Goal: Transaction & Acquisition: Purchase product/service

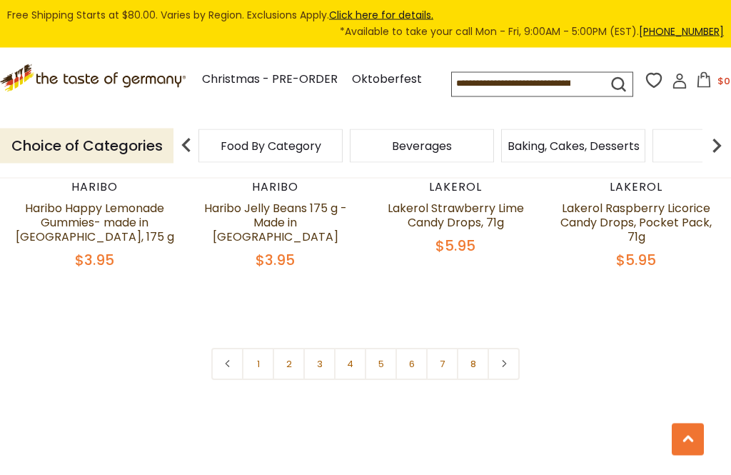
scroll to position [3260, 0]
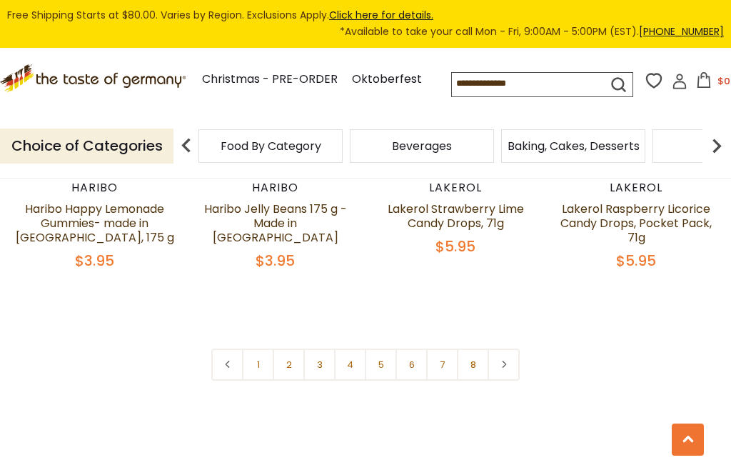
click at [266, 348] on link "1" at bounding box center [258, 364] width 32 height 32
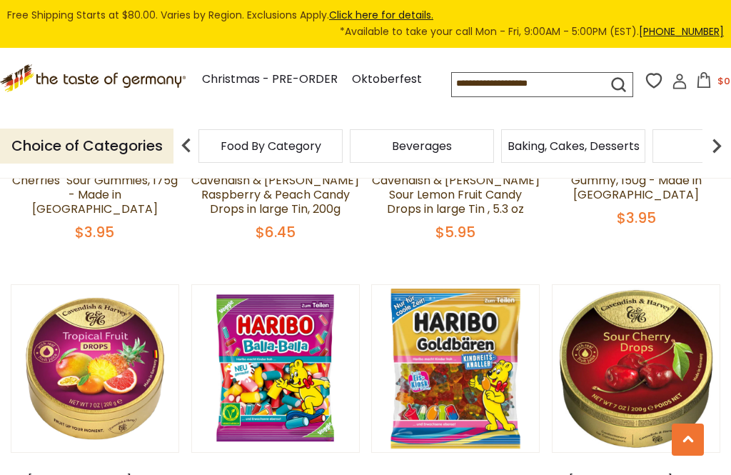
scroll to position [488, 0]
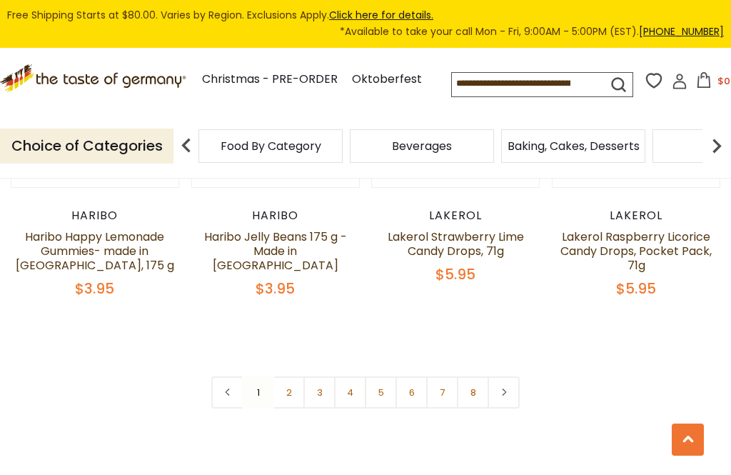
click at [301, 376] on link "2" at bounding box center [289, 392] width 32 height 32
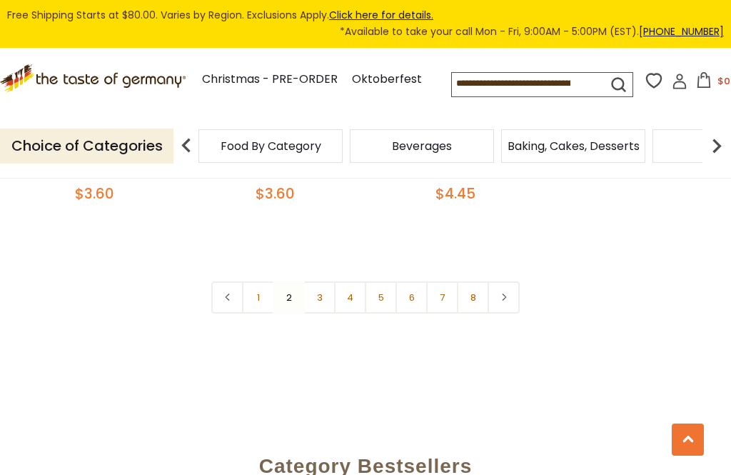
scroll to position [3293, 0]
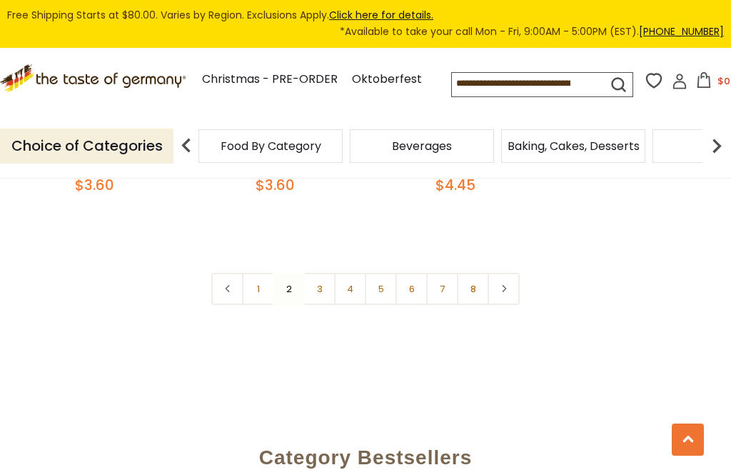
click at [318, 273] on link "3" at bounding box center [319, 289] width 32 height 32
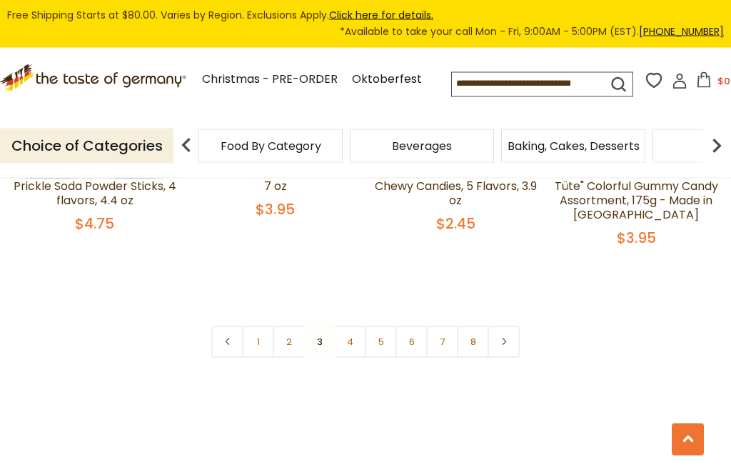
scroll to position [3207, 0]
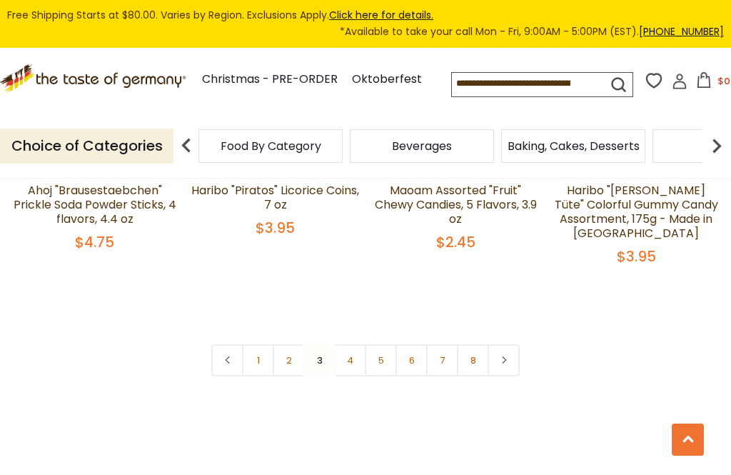
click at [357, 344] on link "4" at bounding box center [350, 360] width 32 height 32
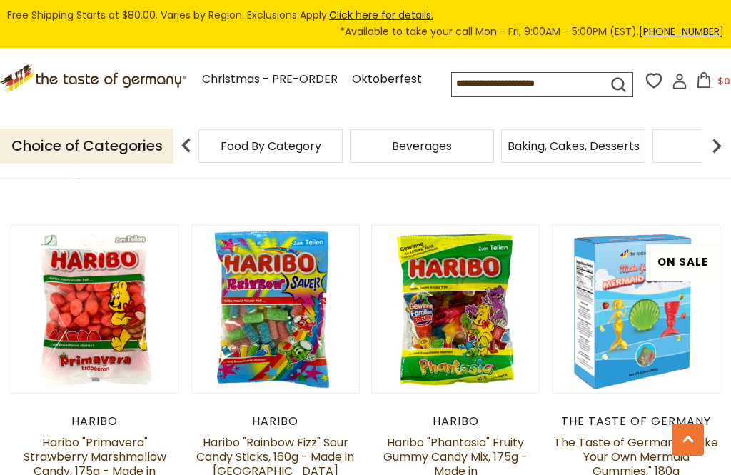
scroll to position [682, 0]
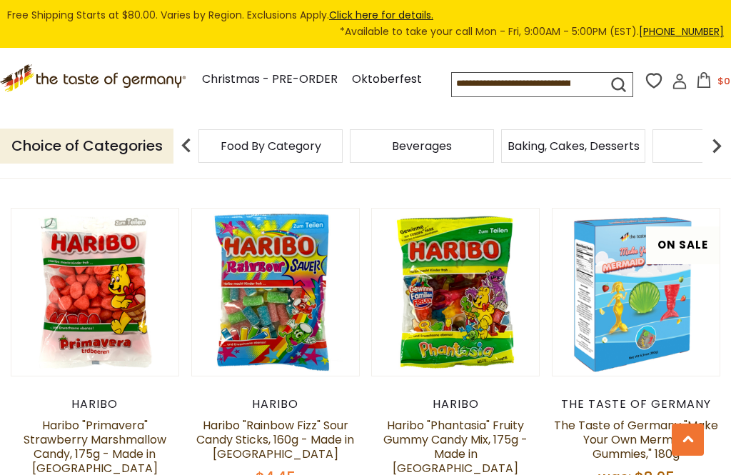
click at [670, 324] on link at bounding box center [636, 292] width 140 height 140
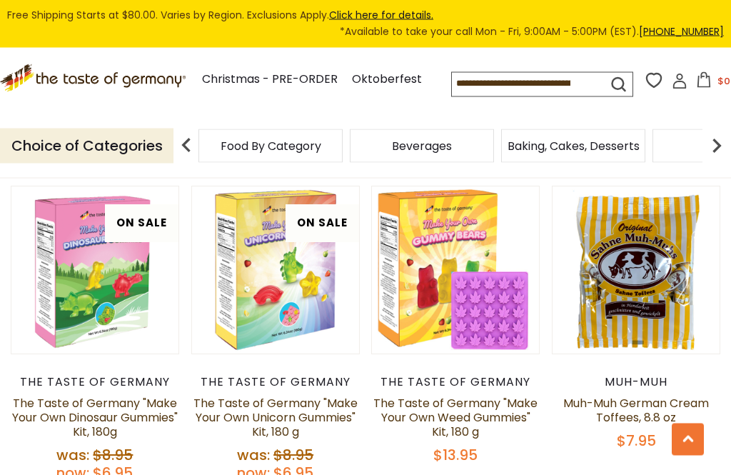
scroll to position [1000, 0]
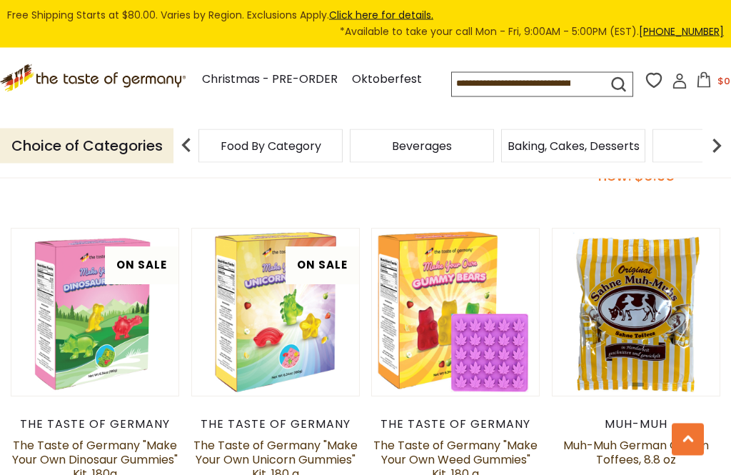
click at [660, 326] on link at bounding box center [636, 313] width 140 height 140
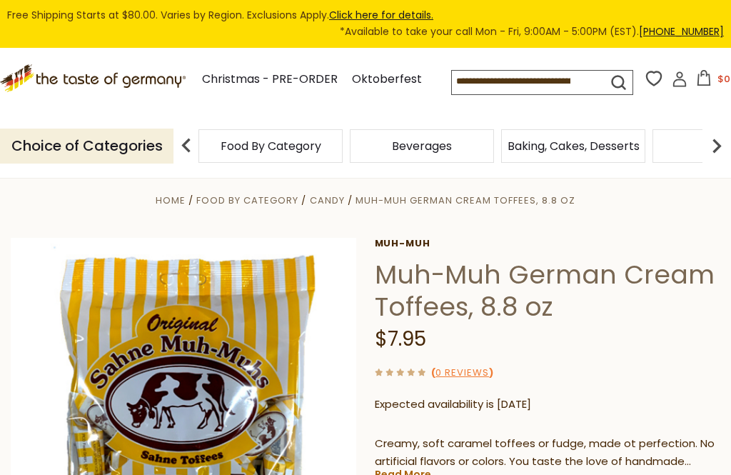
scroll to position [49, 0]
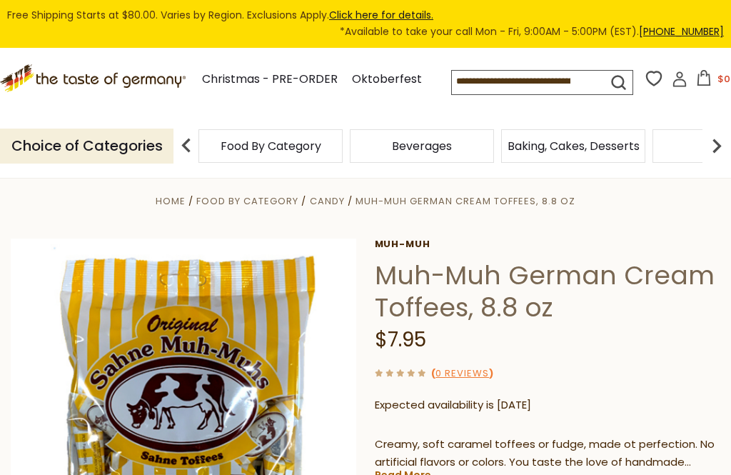
click at [201, 163] on div "Food By Category" at bounding box center [270, 146] width 144 height 34
click at [186, 160] on img at bounding box center [186, 145] width 29 height 29
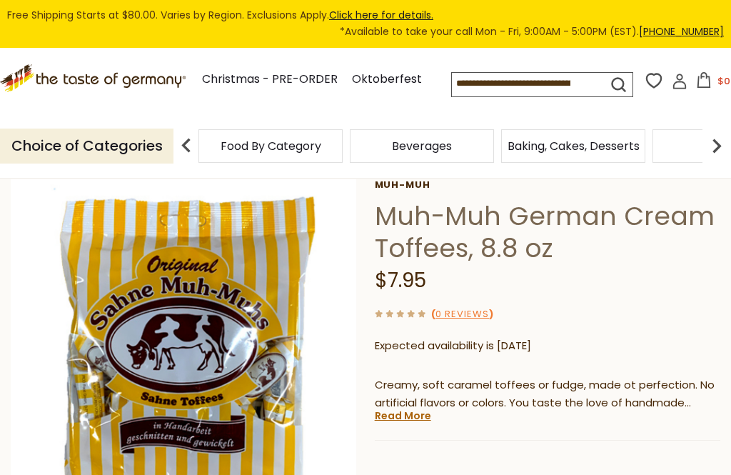
scroll to position [0, 0]
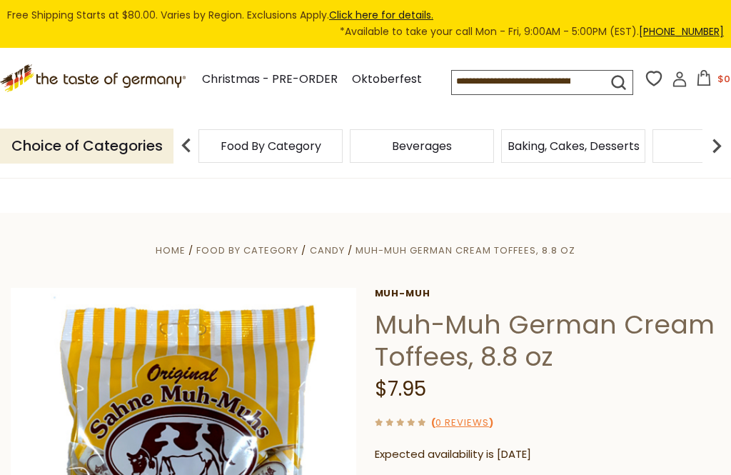
click at [124, 92] on icon ".st0{fill:#EDD300;} .st1{fill:#D33E21;}" at bounding box center [93, 78] width 186 height 28
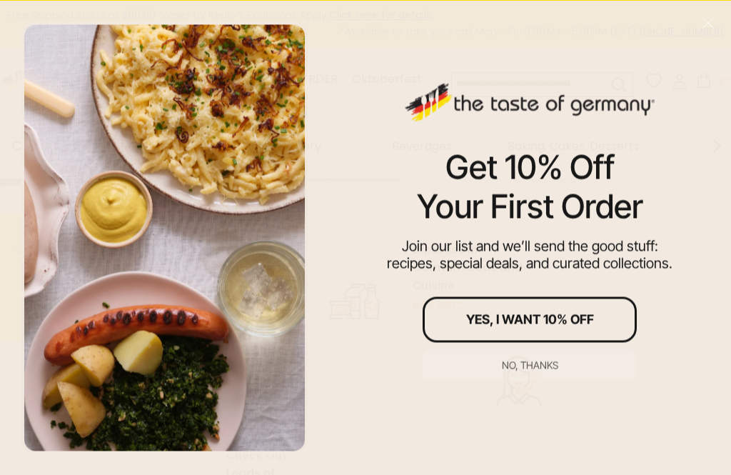
scroll to position [304, 0]
click at [540, 370] on div "No, thanks" at bounding box center [530, 365] width 56 height 10
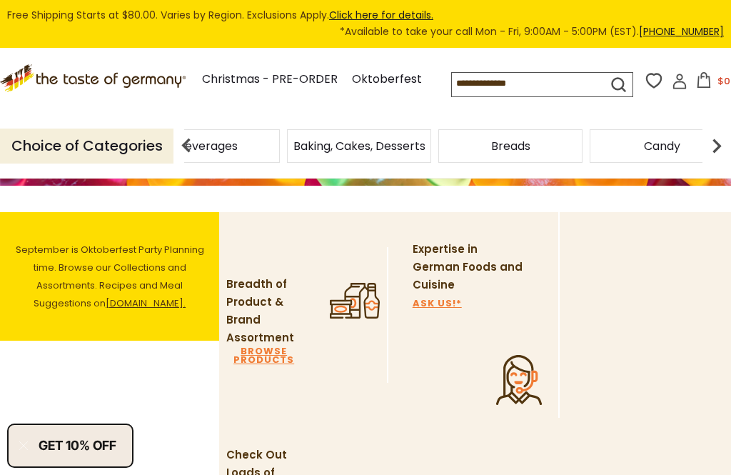
click at [128, 163] on div "Beverages" at bounding box center [56, 146] width 144 height 34
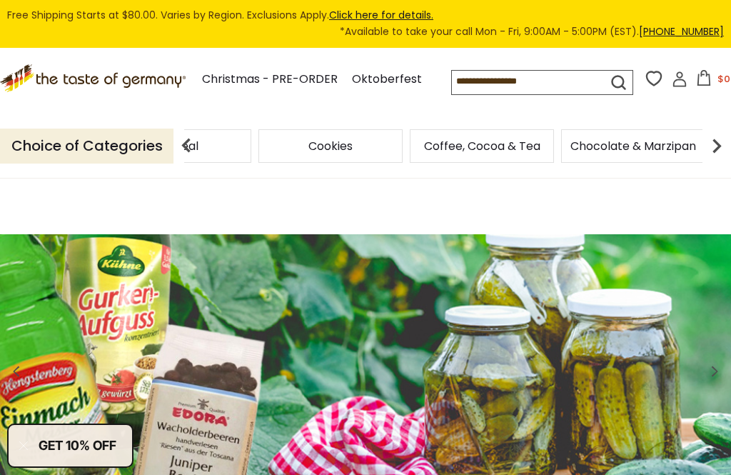
scroll to position [0, 224]
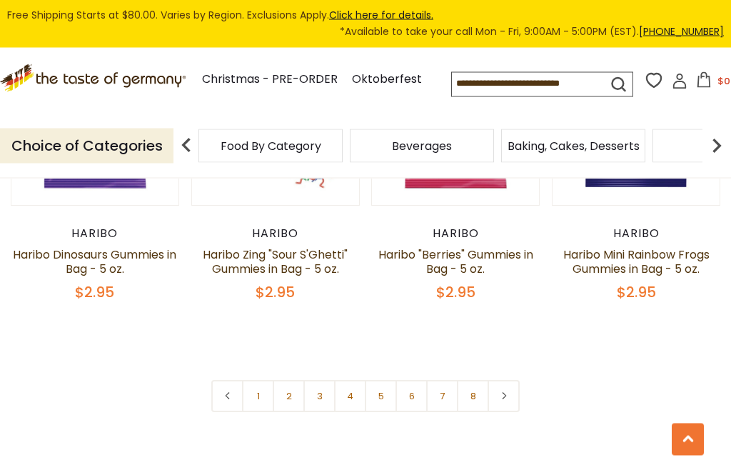
scroll to position [3185, 0]
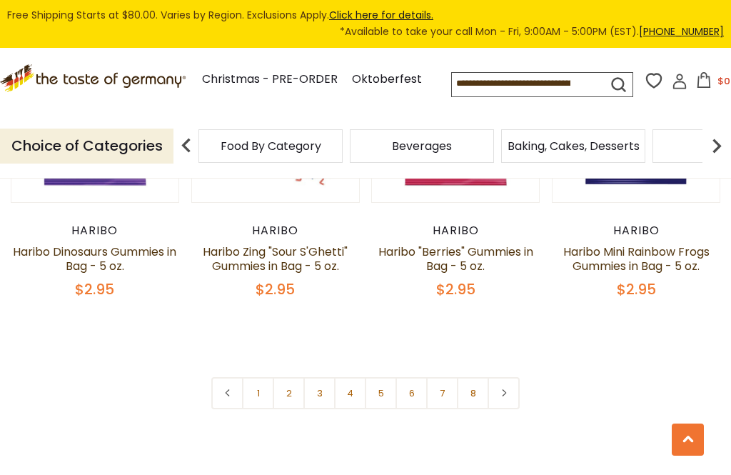
click at [256, 377] on link "1" at bounding box center [258, 393] width 32 height 32
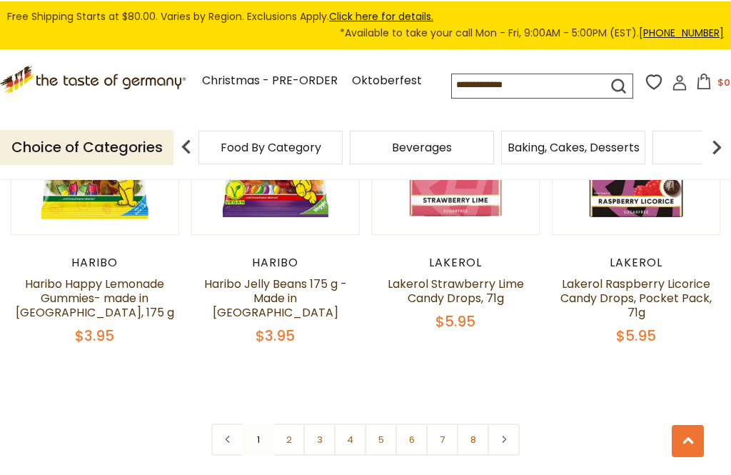
scroll to position [3178, 0]
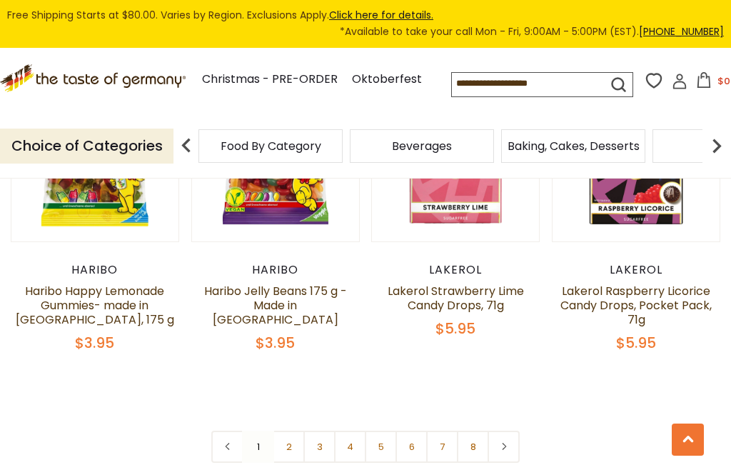
click at [293, 430] on link "2" at bounding box center [289, 446] width 32 height 32
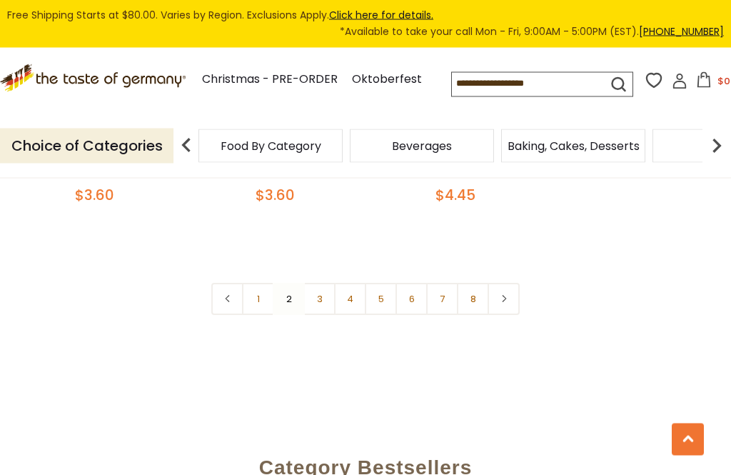
scroll to position [3267, 0]
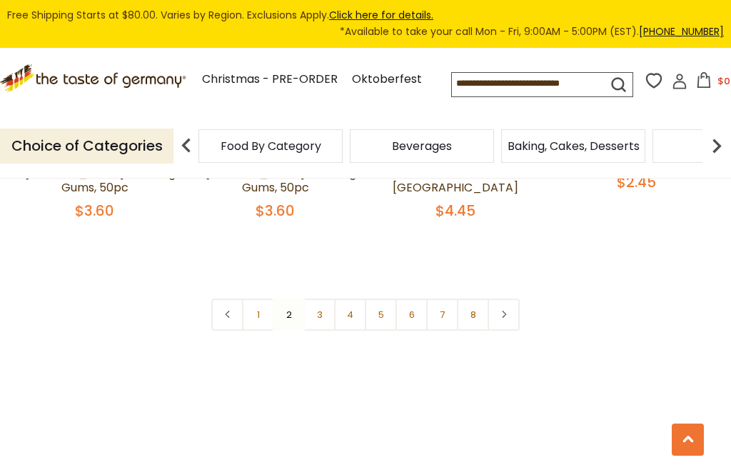
click at [328, 298] on link "3" at bounding box center [319, 314] width 32 height 32
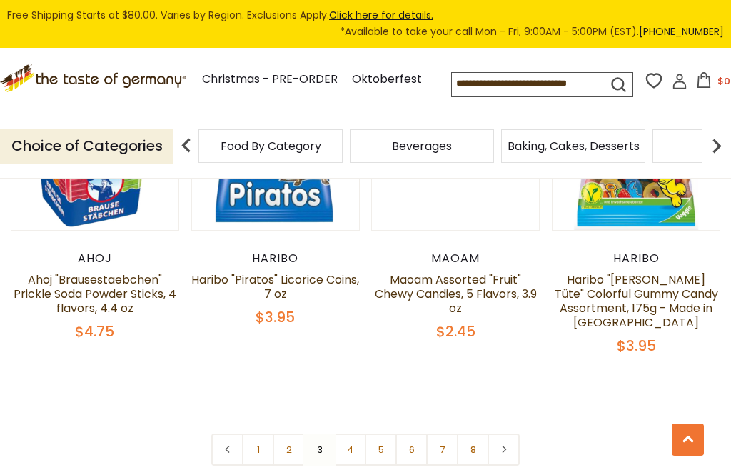
scroll to position [3164, 0]
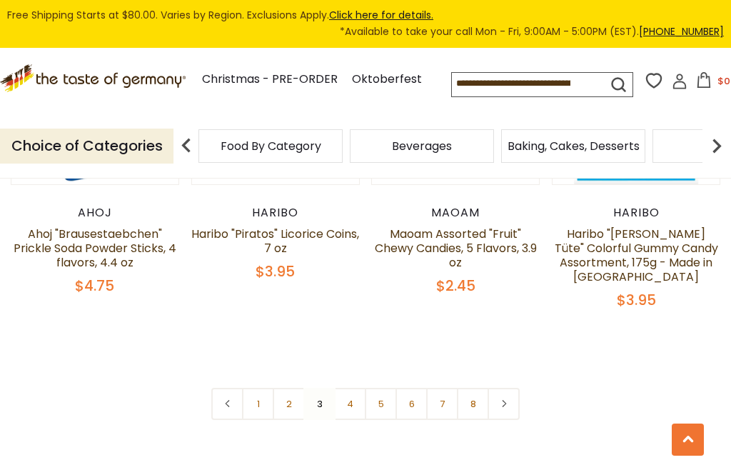
click at [356, 388] on link "4" at bounding box center [350, 404] width 32 height 32
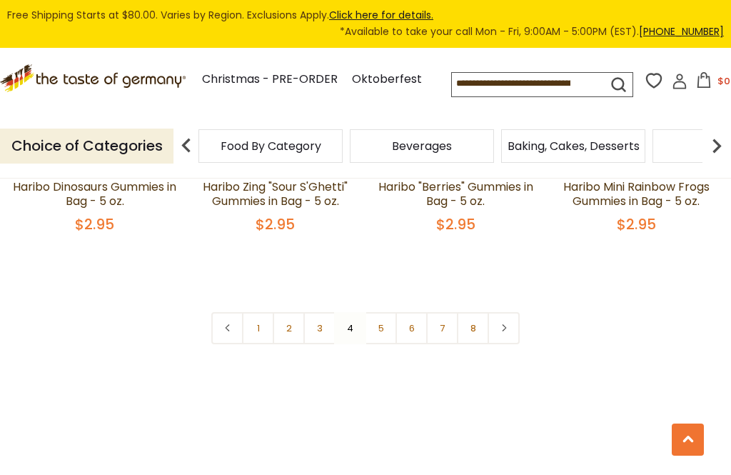
scroll to position [3252, 0]
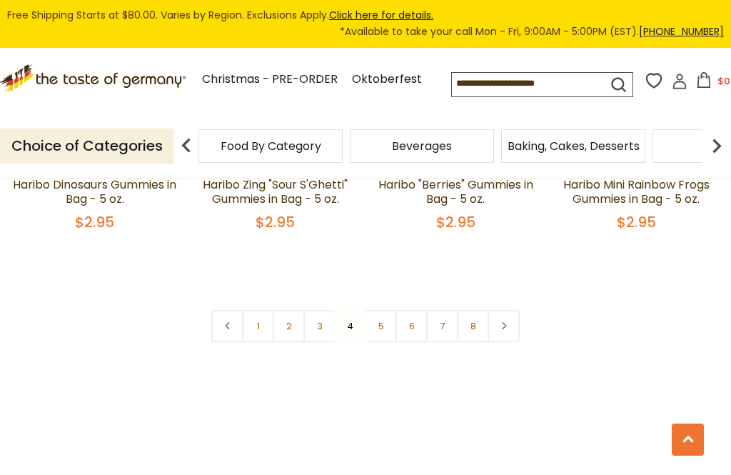
click at [386, 310] on link "5" at bounding box center [381, 326] width 32 height 32
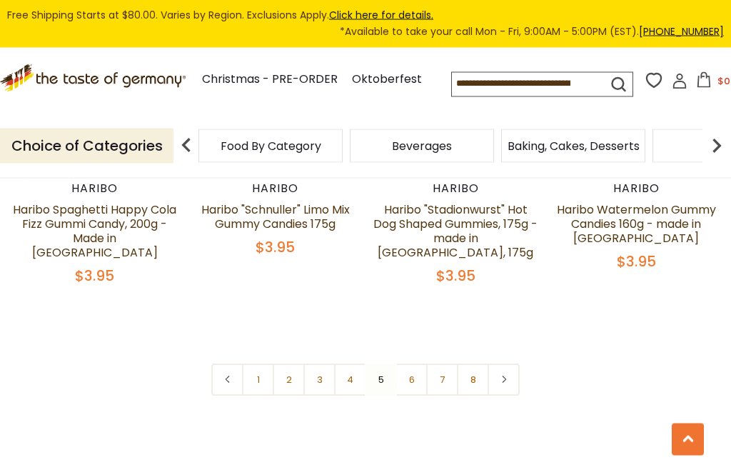
scroll to position [3233, 0]
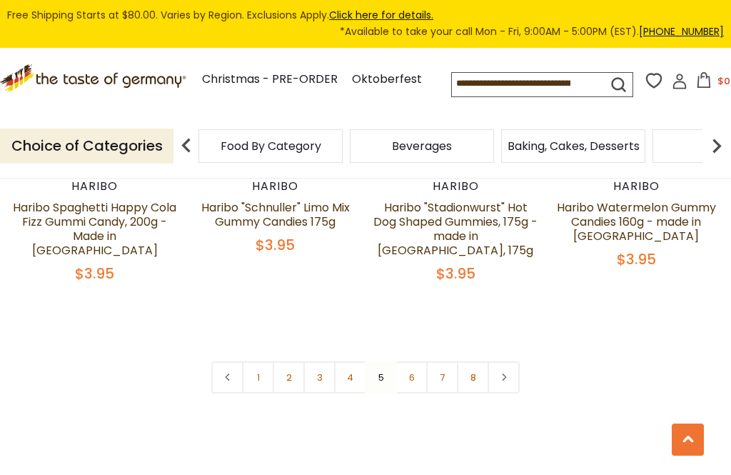
click at [415, 361] on link "6" at bounding box center [411, 377] width 32 height 32
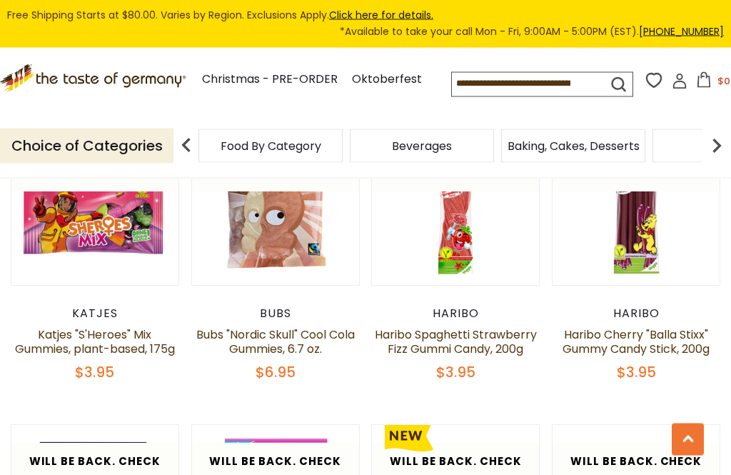
scroll to position [1416, 0]
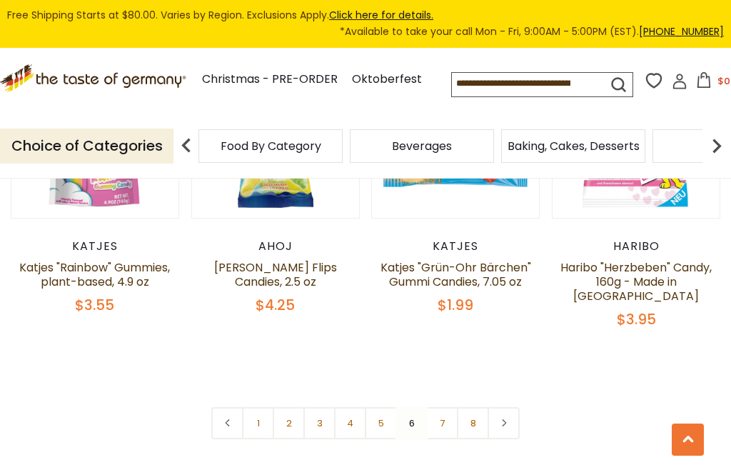
click at [450, 407] on link "7" at bounding box center [442, 423] width 32 height 32
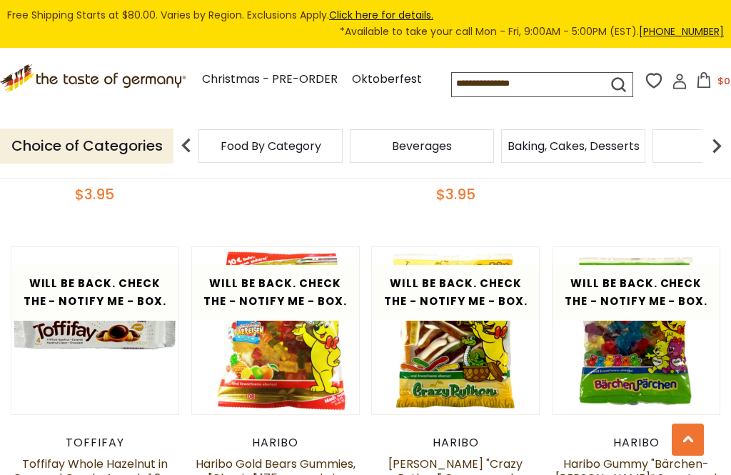
scroll to position [2951, 0]
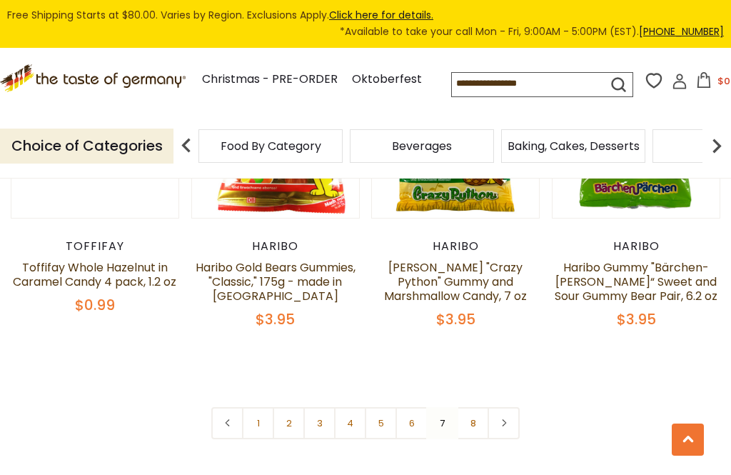
click at [485, 407] on link "8" at bounding box center [473, 423] width 32 height 32
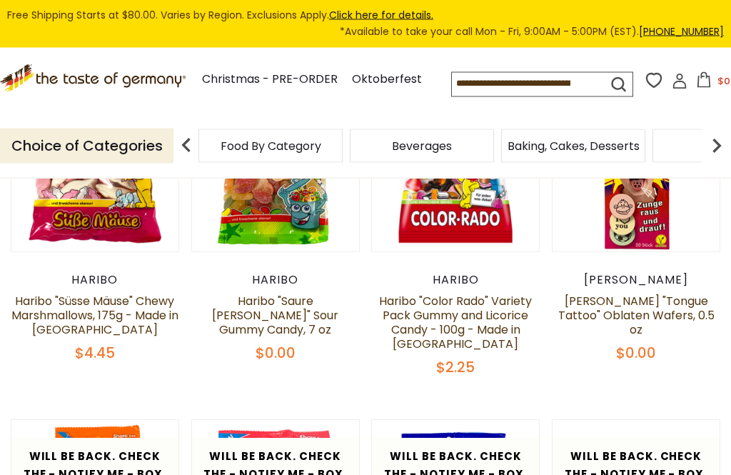
scroll to position [457, 0]
